Goal: Check status: Check status

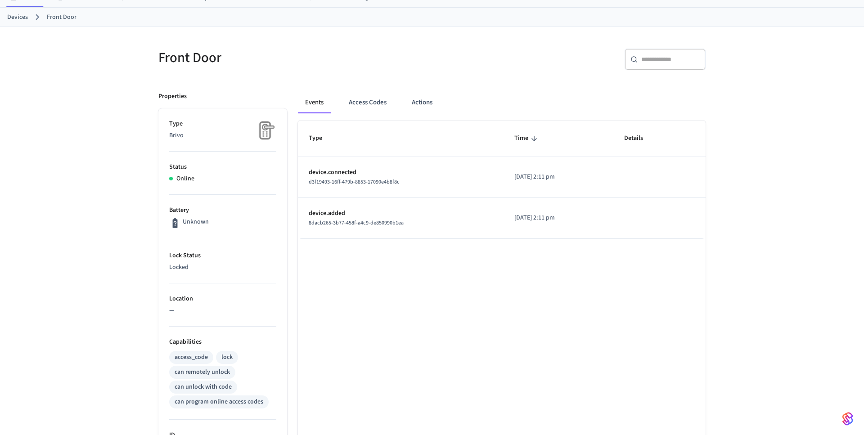
scroll to position [72, 0]
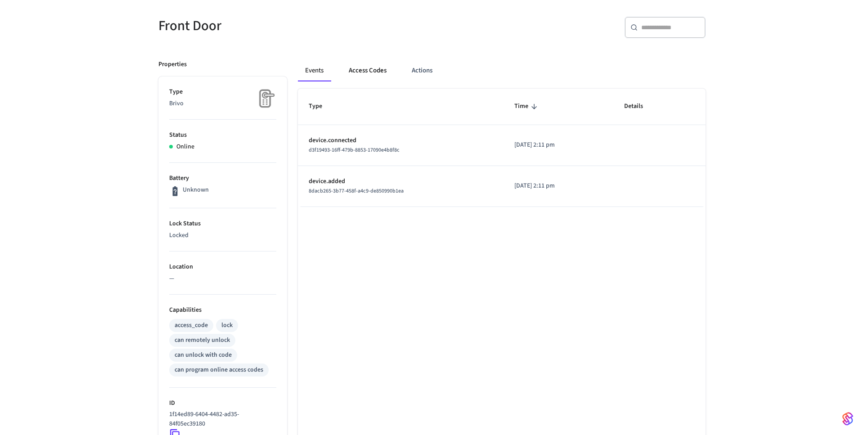
click at [367, 72] on button "Access Codes" at bounding box center [367, 71] width 52 height 22
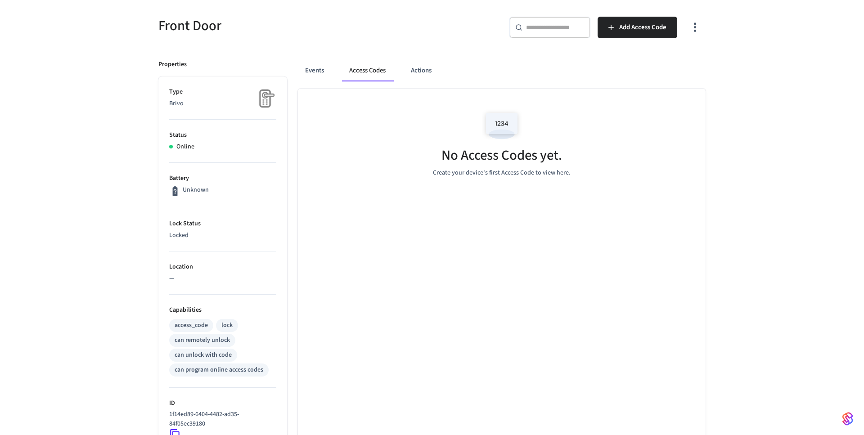
click at [401, 75] on div "Events Access Codes Actions" at bounding box center [501, 71] width 407 height 22
click at [416, 73] on button "Actions" at bounding box center [420, 71] width 35 height 22
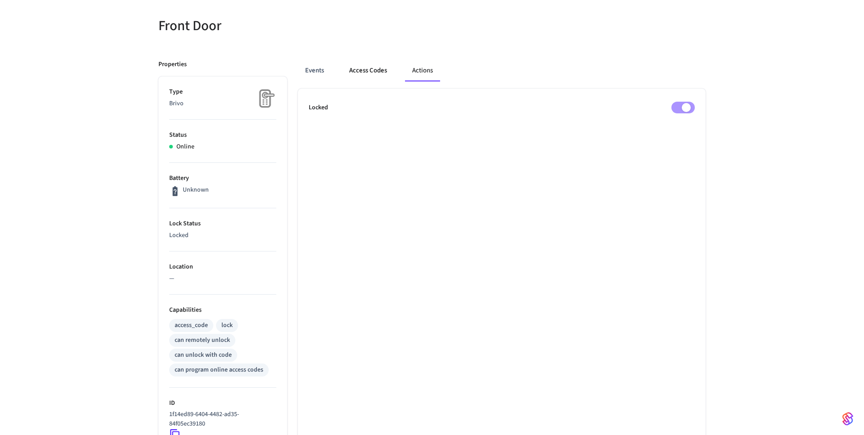
click at [388, 76] on button "Access Codes" at bounding box center [368, 71] width 52 height 22
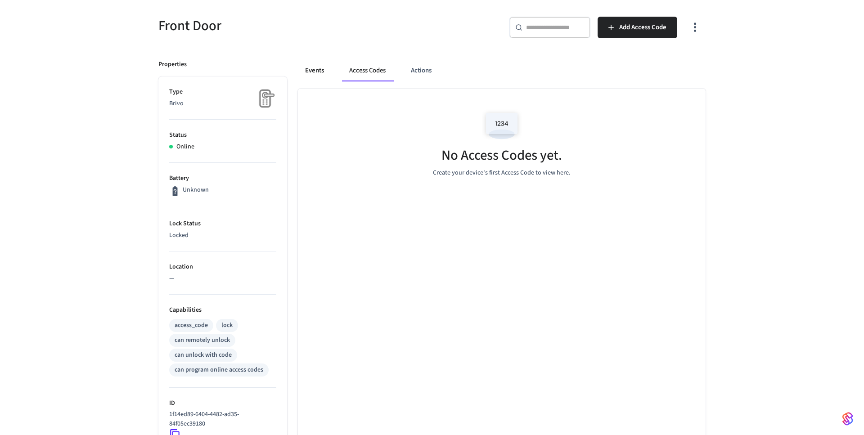
click at [329, 73] on button "Events" at bounding box center [314, 71] width 33 height 22
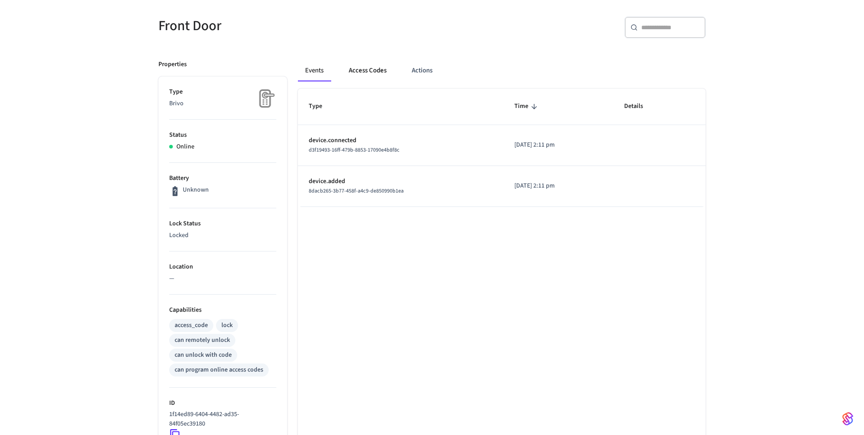
click at [348, 78] on button "Access Codes" at bounding box center [367, 71] width 52 height 22
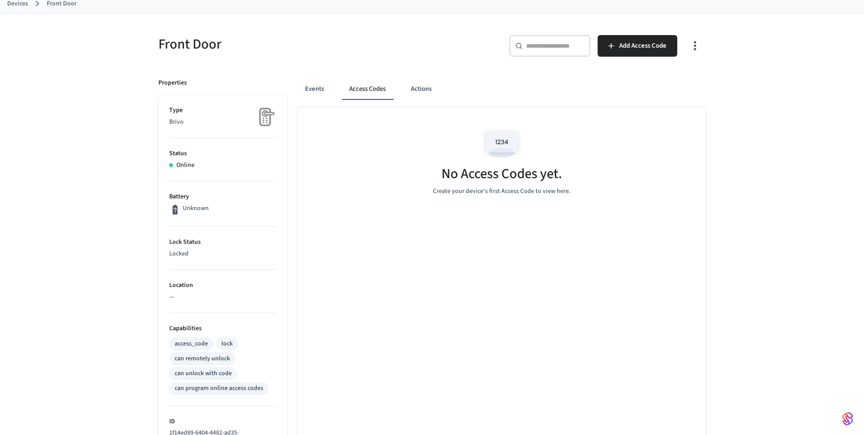
scroll to position [38, 0]
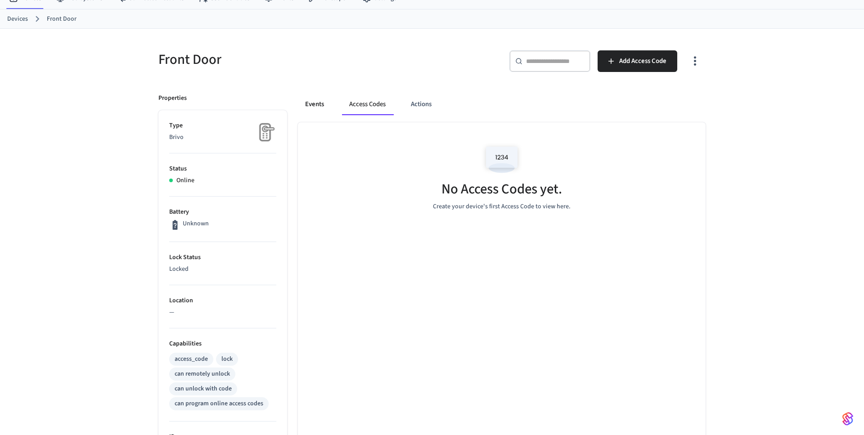
click at [309, 108] on button "Events" at bounding box center [314, 105] width 33 height 22
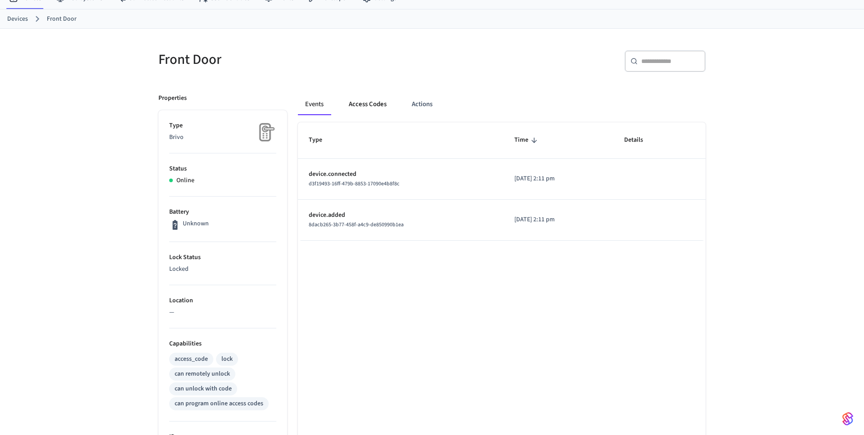
click at [376, 102] on button "Access Codes" at bounding box center [367, 105] width 52 height 22
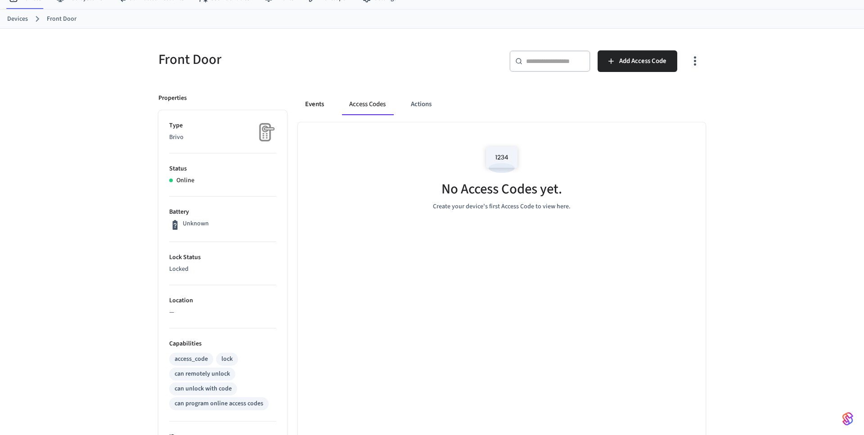
click at [324, 101] on button "Events" at bounding box center [314, 105] width 33 height 22
